Goal: Transaction & Acquisition: Purchase product/service

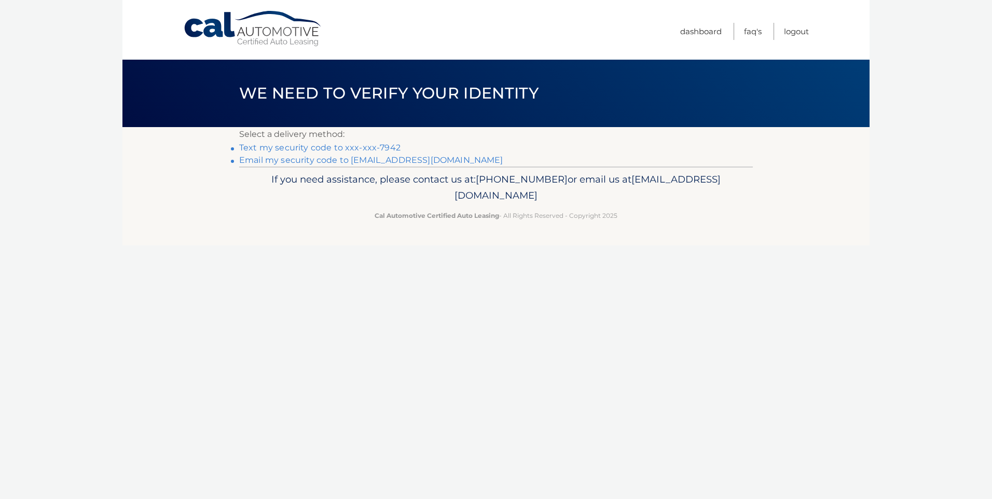
click at [321, 149] on link "Text my security code to xxx-xxx-7942" at bounding box center [319, 148] width 161 height 10
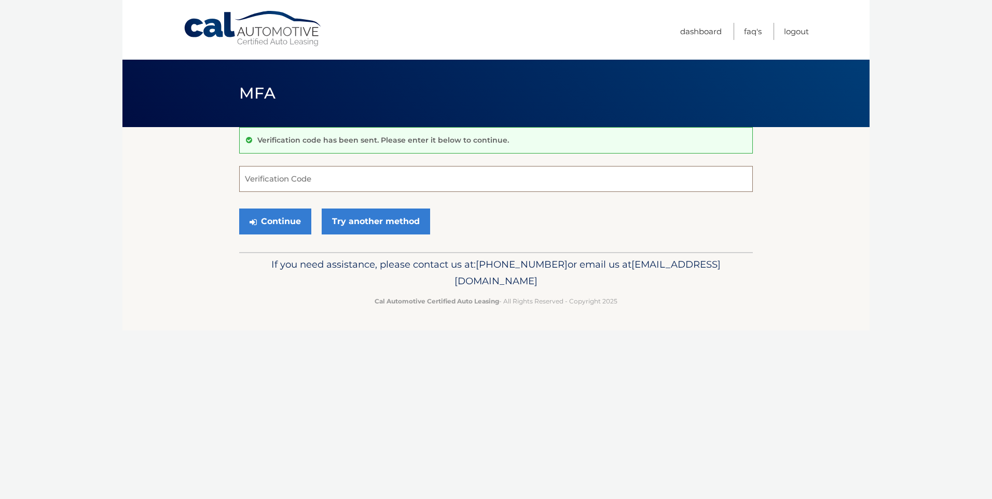
click at [330, 179] on input "Verification Code" at bounding box center [496, 179] width 514 height 26
type input "726581"
click at [285, 219] on button "Continue" at bounding box center [275, 222] width 72 height 26
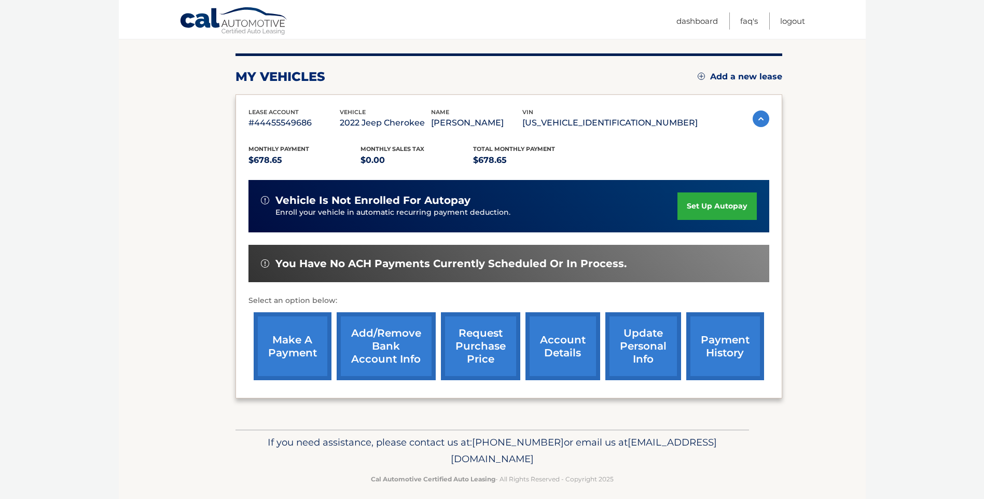
scroll to position [130, 0]
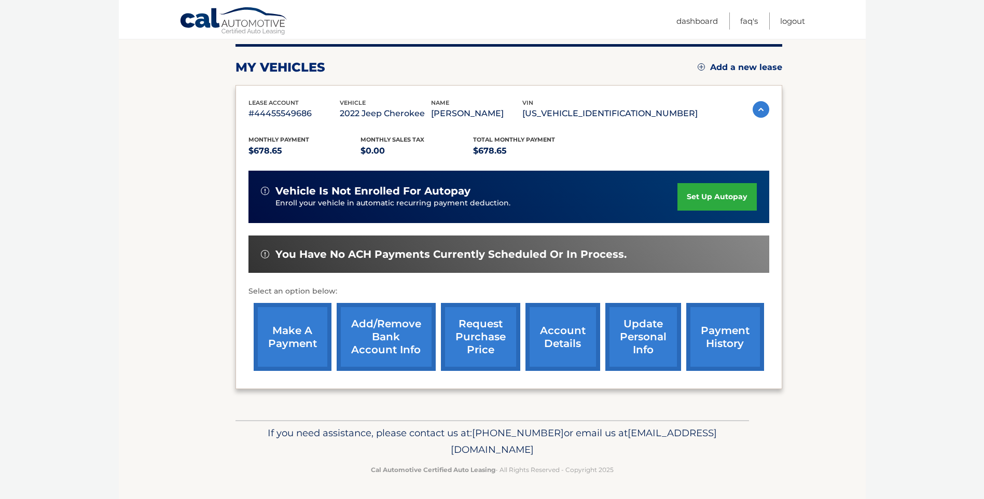
click at [300, 331] on link "make a payment" at bounding box center [293, 337] width 78 height 68
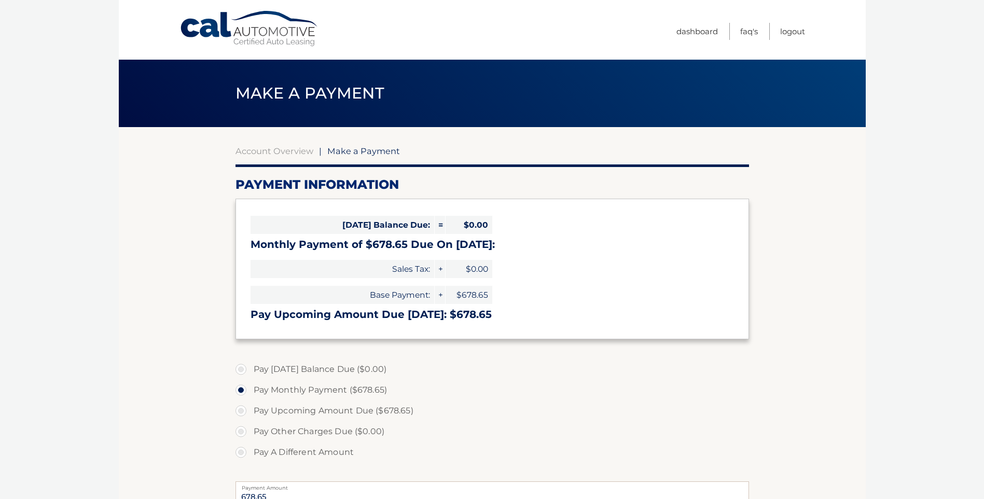
select select "MWE2ZTI1MDUtNzE1ZC00MjQzLThhM2YtMzE1NDk5NTNhMmFl"
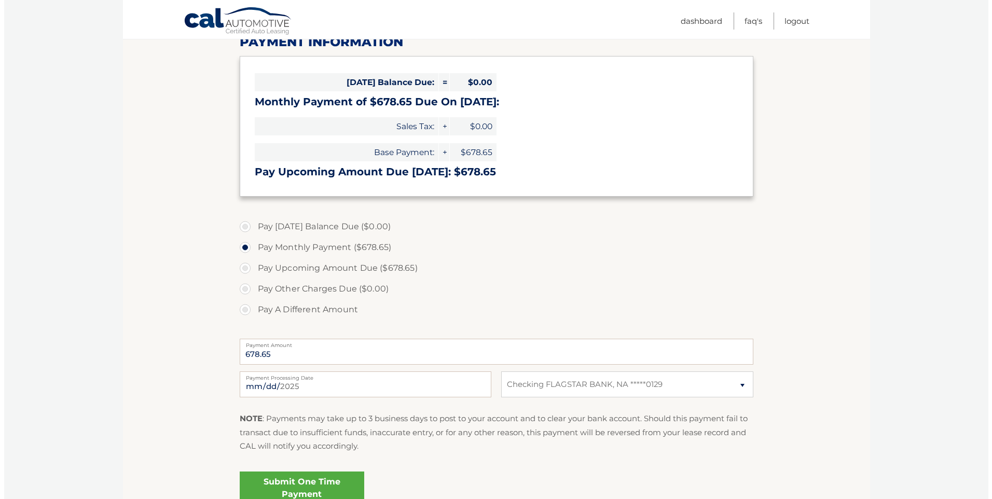
scroll to position [156, 0]
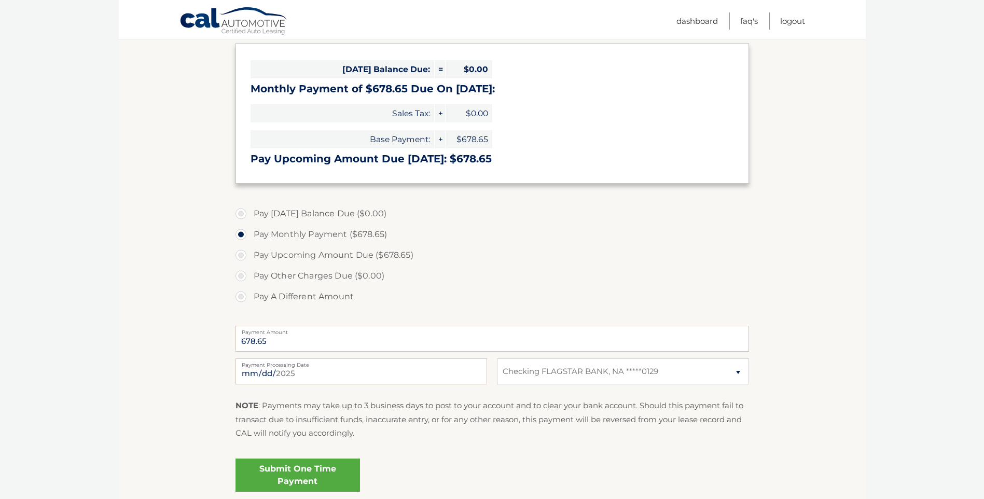
click at [313, 475] on link "Submit One Time Payment" at bounding box center [298, 475] width 125 height 33
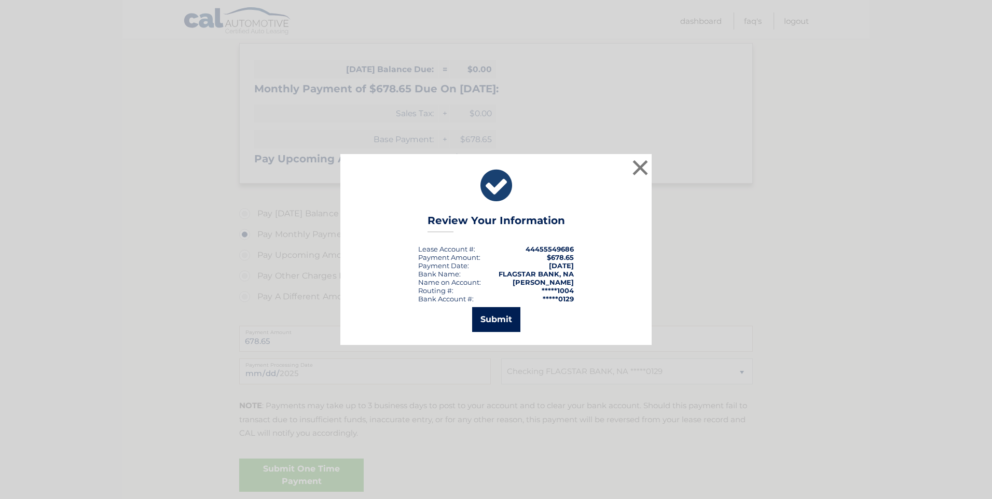
click at [497, 321] on button "Submit" at bounding box center [496, 319] width 48 height 25
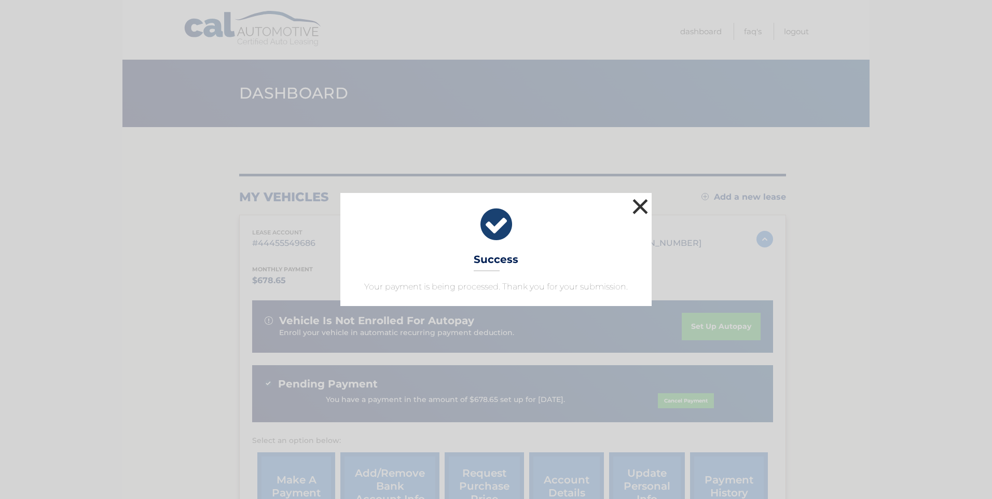
click at [643, 208] on button "×" at bounding box center [640, 206] width 21 height 21
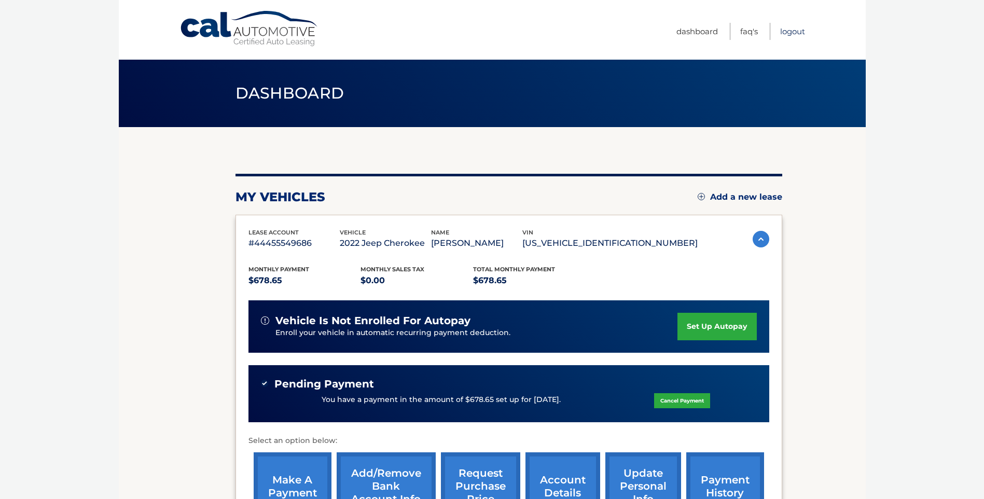
click at [801, 39] on link "Logout" at bounding box center [792, 31] width 25 height 17
